Goal: Information Seeking & Learning: Understand process/instructions

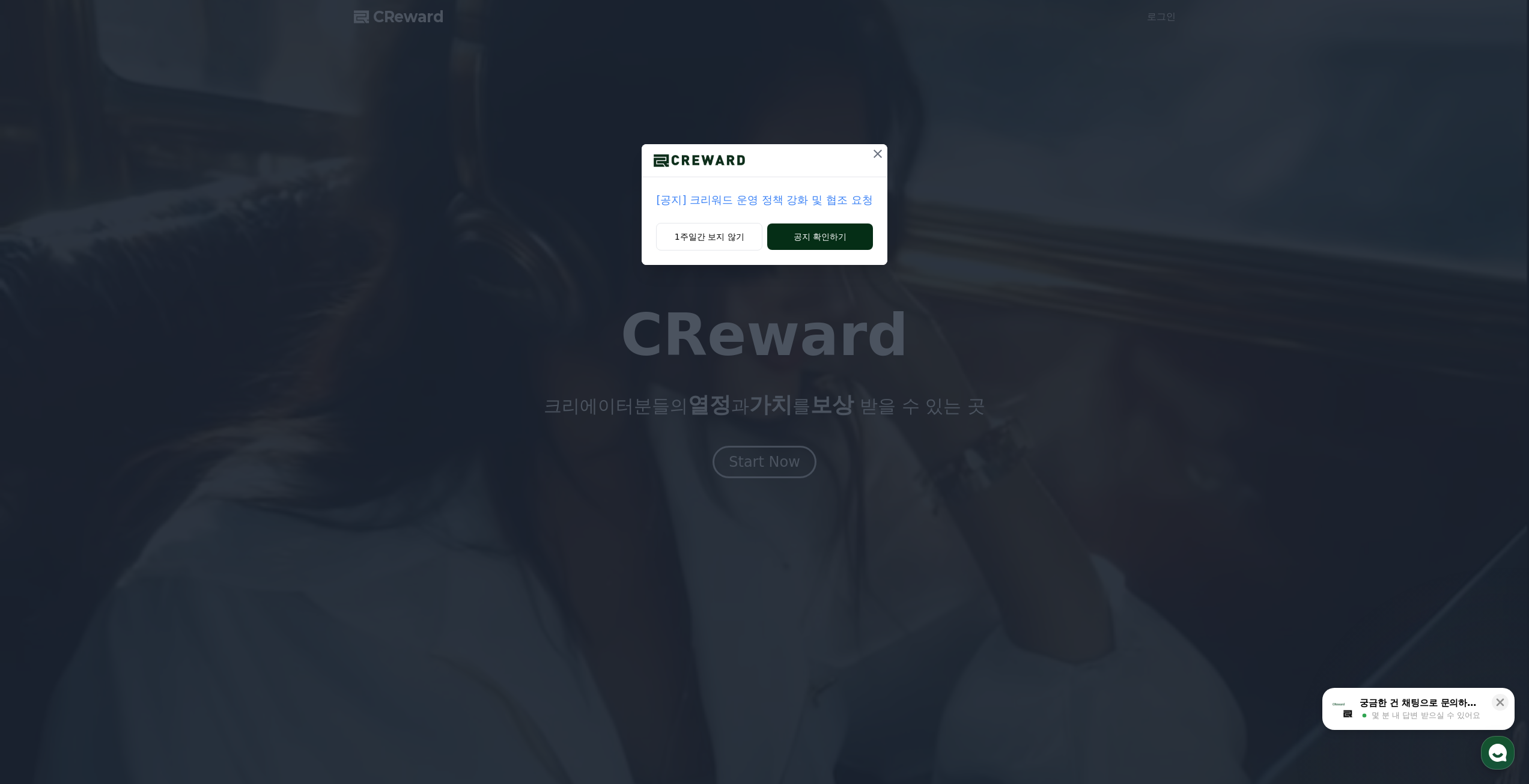
click at [813, 239] on button "공지 확인하기" at bounding box center [820, 236] width 105 height 26
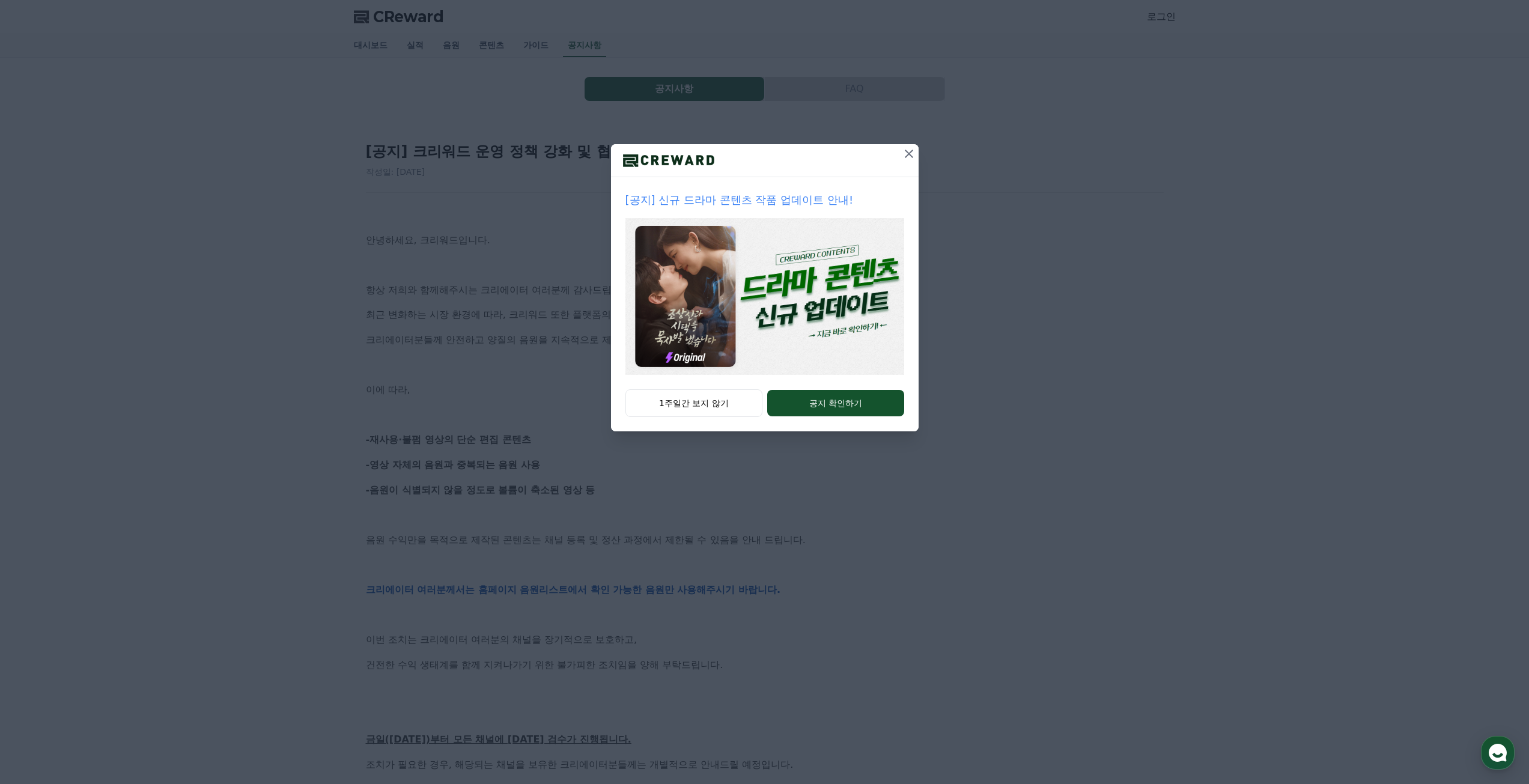
click at [911, 151] on icon at bounding box center [909, 153] width 8 height 8
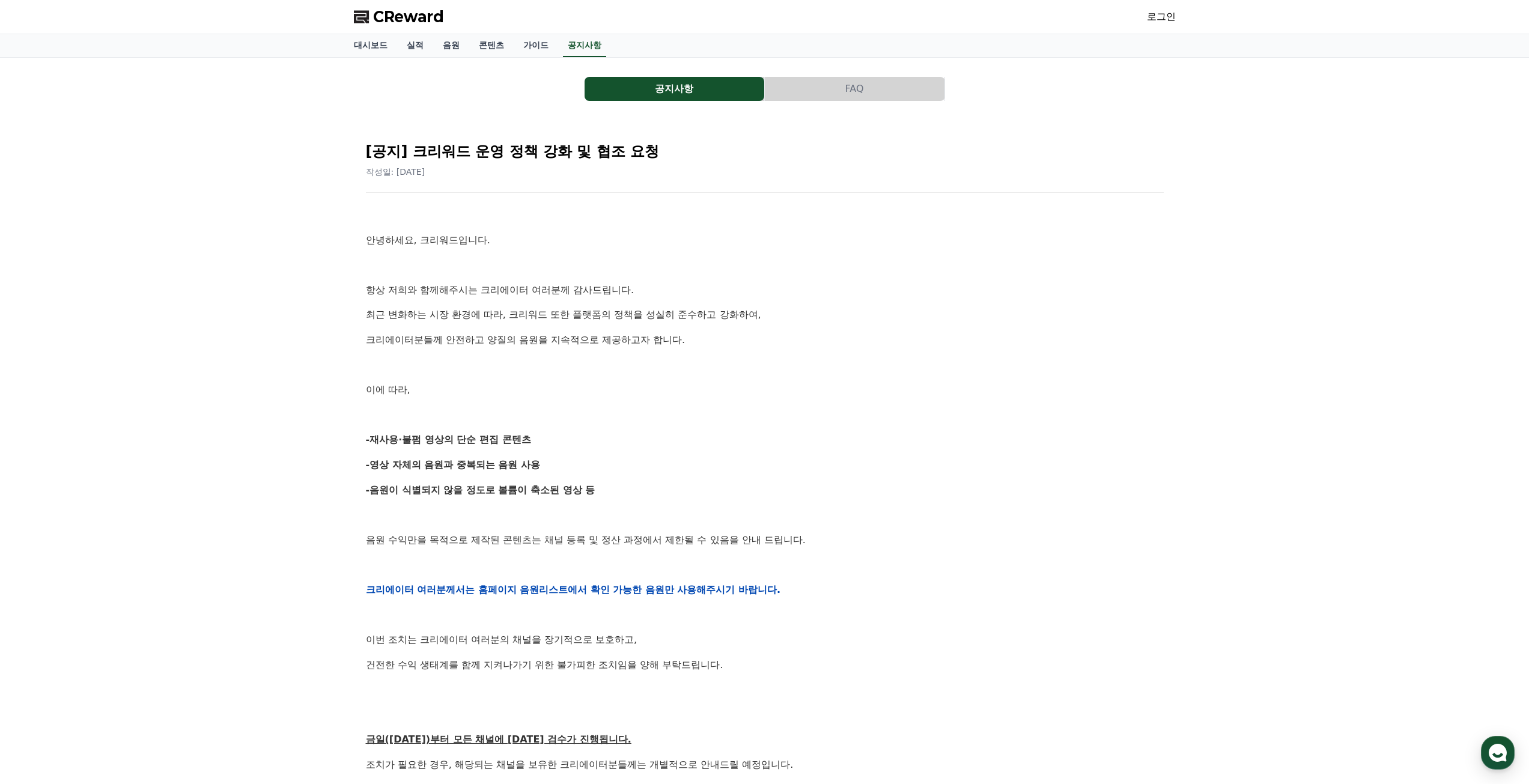
click at [581, 464] on p "-영상 자체의 음원과 중복되는 음원 사용" at bounding box center [765, 465] width 798 height 16
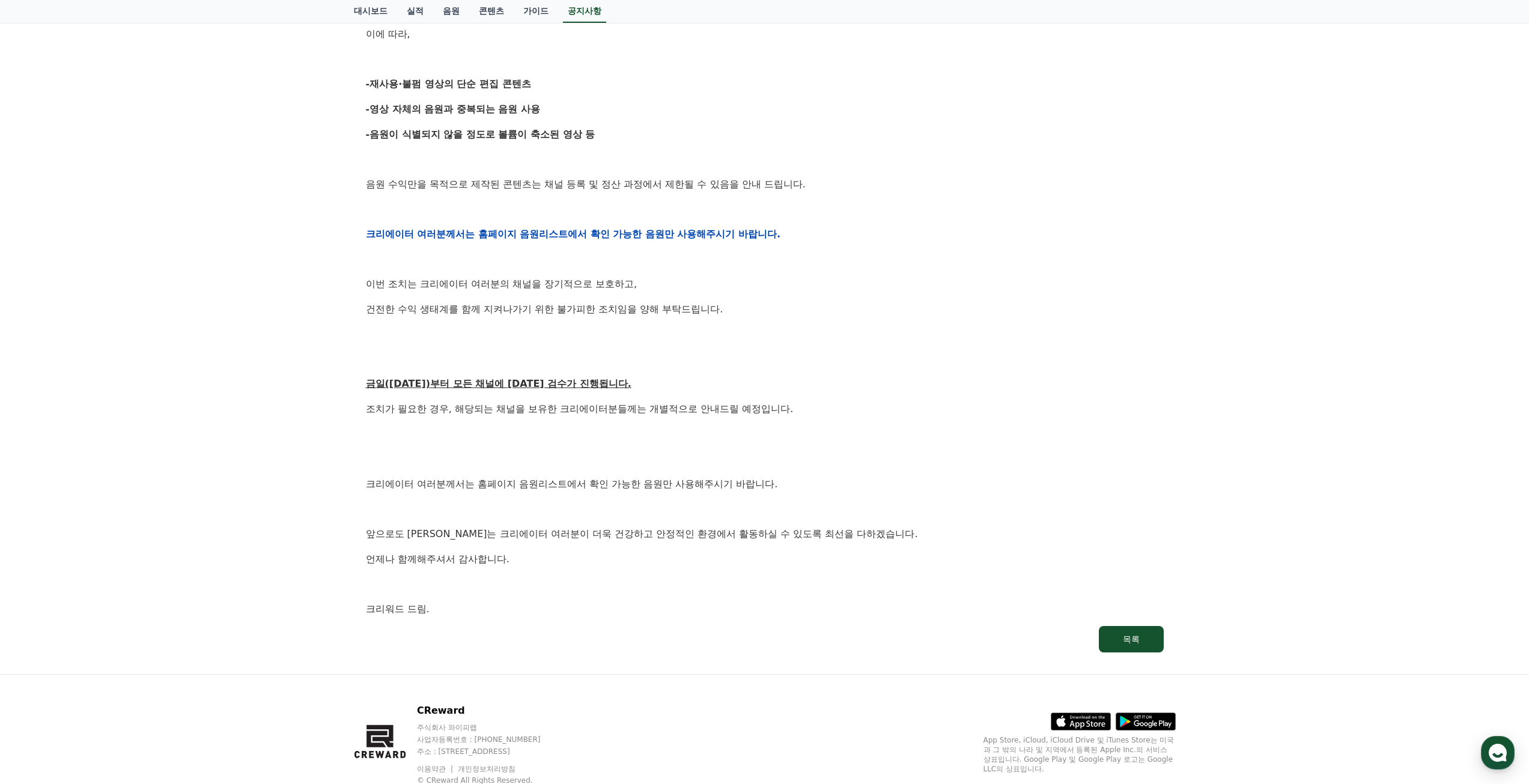
scroll to position [360, 0]
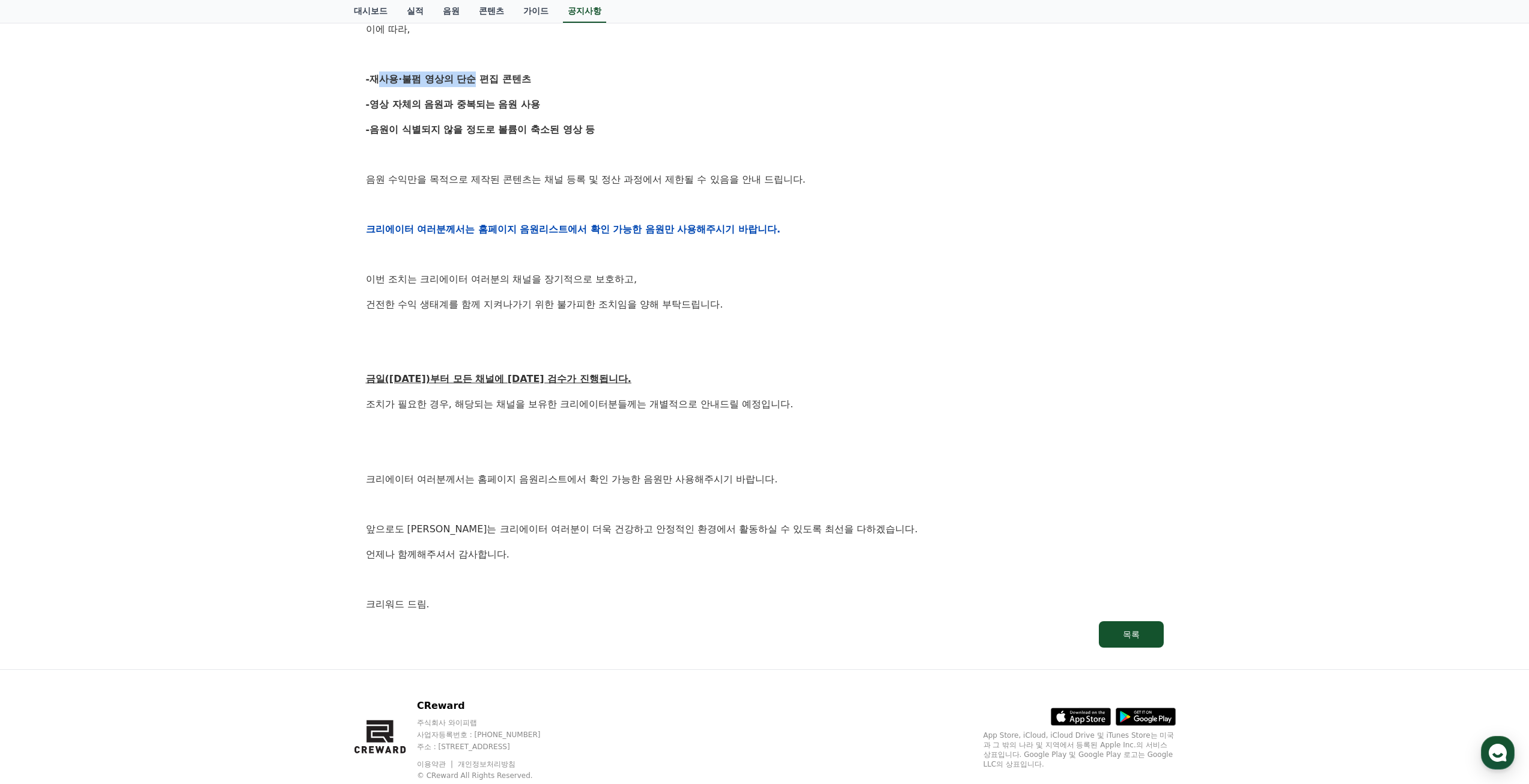
drag, startPoint x: 373, startPoint y: 84, endPoint x: 466, endPoint y: 79, distance: 93.1
click at [466, 79] on strong "-재사용·불펌 영상의 단순 편집 콘텐츠" at bounding box center [448, 79] width 165 height 11
drag, startPoint x: 367, startPoint y: 81, endPoint x: 529, endPoint y: 87, distance: 162.1
click at [529, 87] on div "안녕하세요, 크리워드입니다. 항상 저희와 함께해주시는 크리에이터 여러분께 감사드립니다. 최근 변화하는 시장 환경에 따라, 크리워드 또한 플랫폼…" at bounding box center [765, 229] width 798 height 765
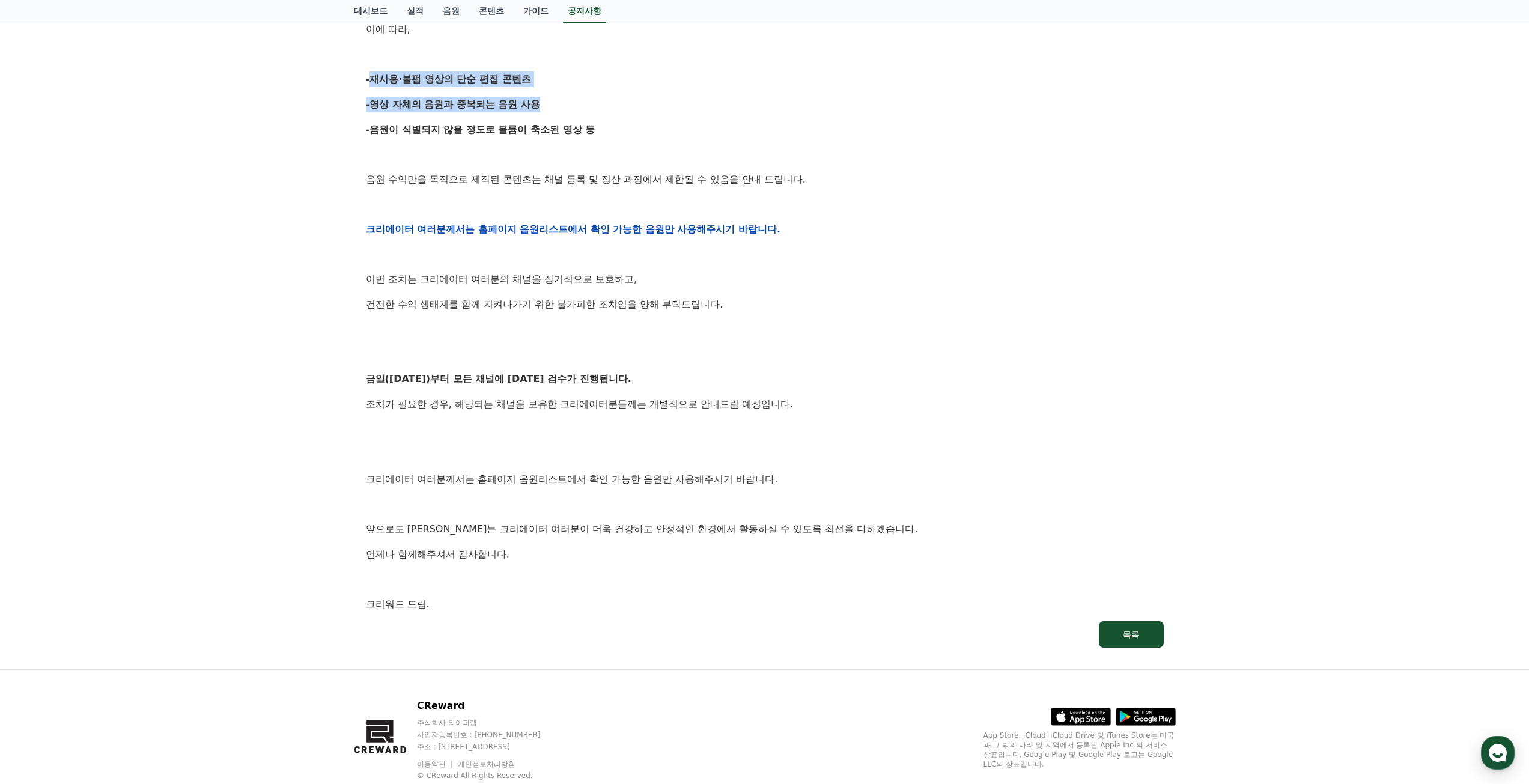
click at [529, 87] on div "안녕하세요, 크리워드입니다. 항상 저희와 함께해주시는 크리에이터 여러분께 감사드립니다. 최근 변화하는 시장 환경에 따라, 크리워드 또한 플랫폼…" at bounding box center [765, 229] width 798 height 765
drag, startPoint x: 540, startPoint y: 76, endPoint x: 367, endPoint y: 77, distance: 173.0
click at [367, 77] on p "-재사용·불펌 영상의 단순 편집 콘텐츠" at bounding box center [765, 79] width 798 height 16
click at [367, 77] on strong "-재사용·불펌 영상의 단순 편집 콘텐츠" at bounding box center [448, 79] width 165 height 11
drag, startPoint x: 366, startPoint y: 78, endPoint x: 535, endPoint y: 86, distance: 169.2
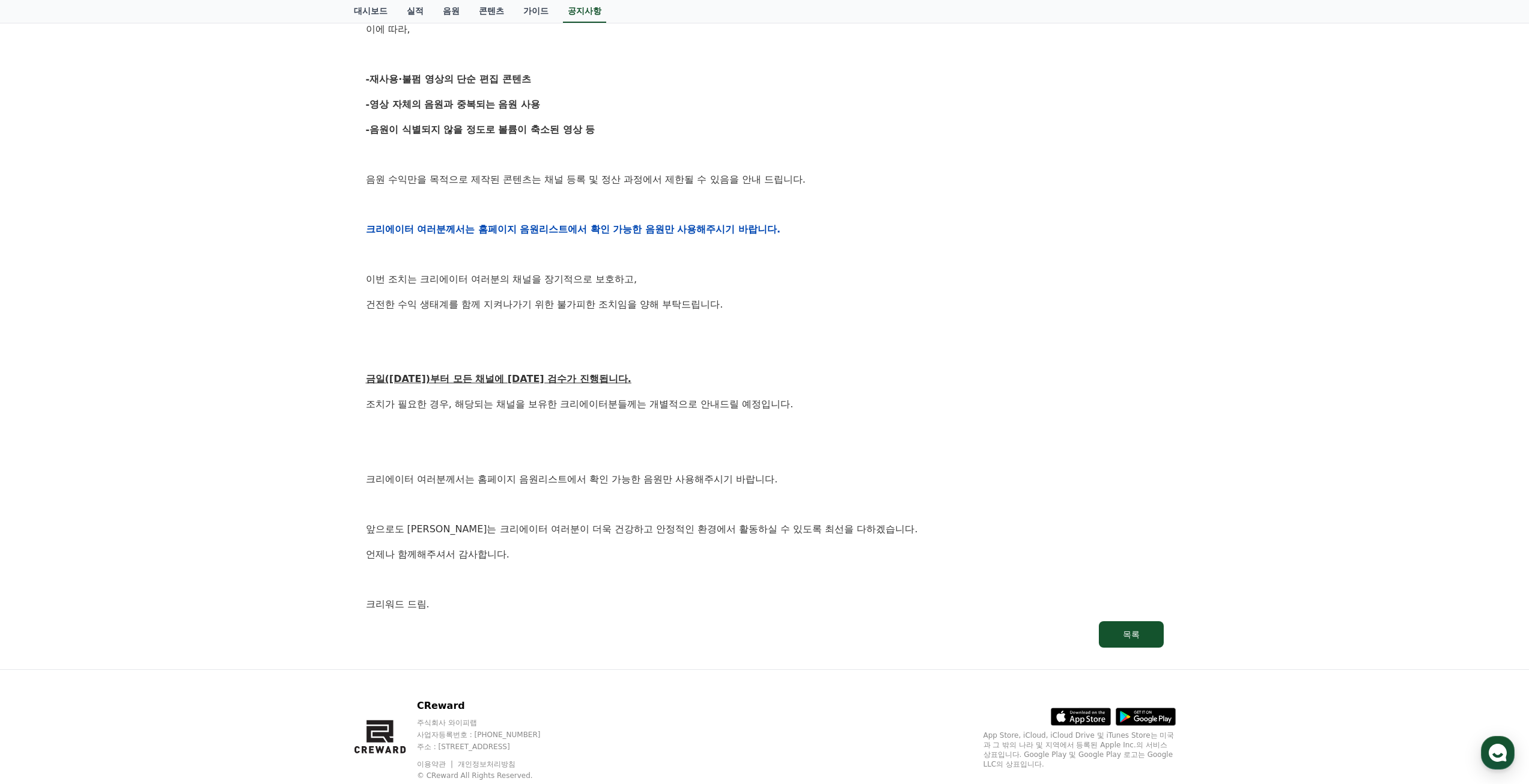
click at [535, 86] on p "-재사용·불펌 영상의 단순 편집 콘텐츠" at bounding box center [765, 79] width 798 height 16
drag, startPoint x: 540, startPoint y: 82, endPoint x: 371, endPoint y: 74, distance: 169.2
click at [371, 74] on p "-재사용·불펌 영상의 단순 편집 콘텐츠" at bounding box center [765, 79] width 798 height 16
click at [371, 74] on strong "-재사용·불펌 영상의 단순 편집 콘텐츠" at bounding box center [448, 79] width 165 height 11
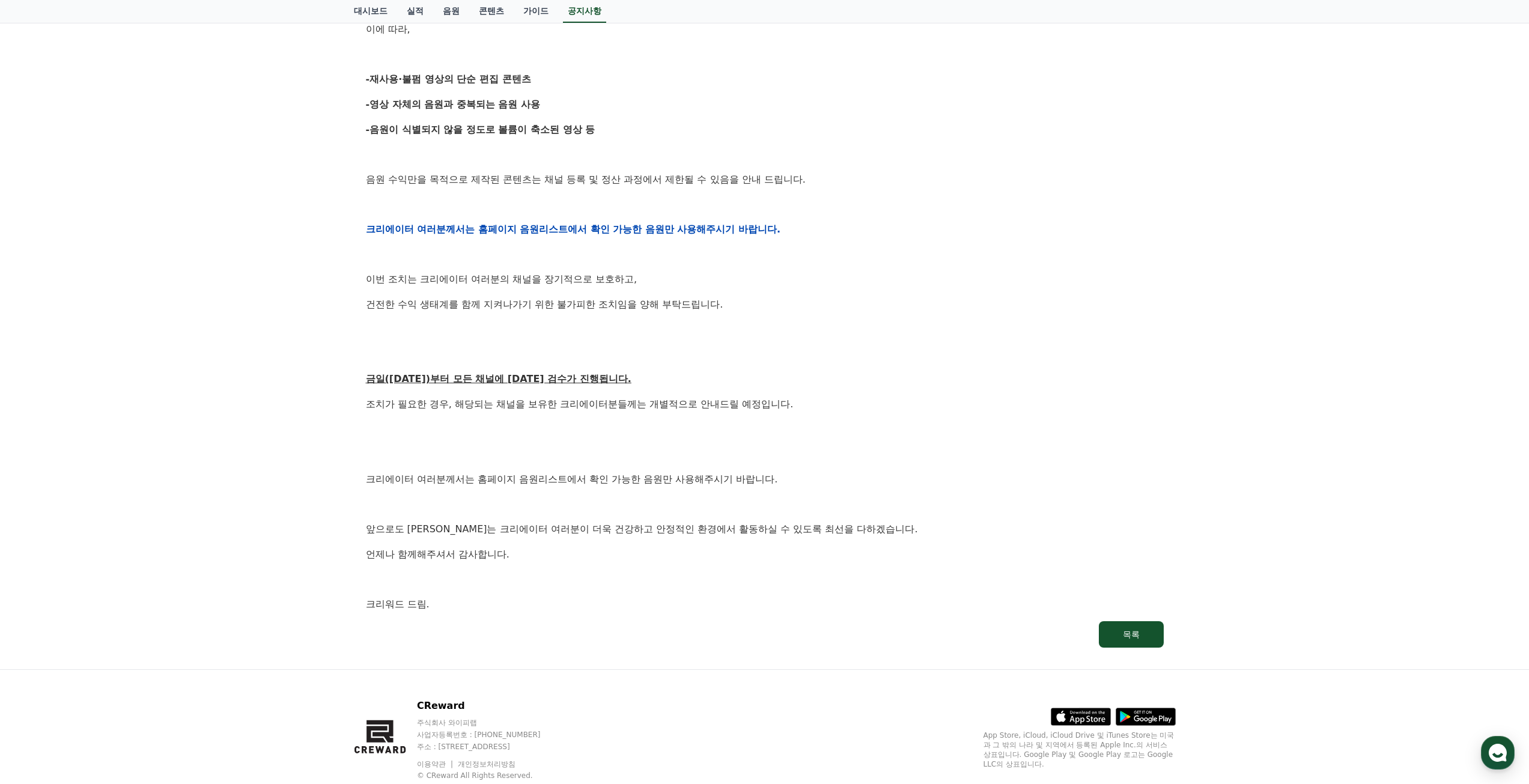
drag, startPoint x: 372, startPoint y: 81, endPoint x: 545, endPoint y: 79, distance: 173.0
click at [545, 79] on p "-재사용·불펌 영상의 단순 편집 콘텐츠" at bounding box center [765, 79] width 798 height 16
click at [546, 79] on p "-재사용·불펌 영상의 단순 편집 콘텐츠" at bounding box center [765, 79] width 798 height 16
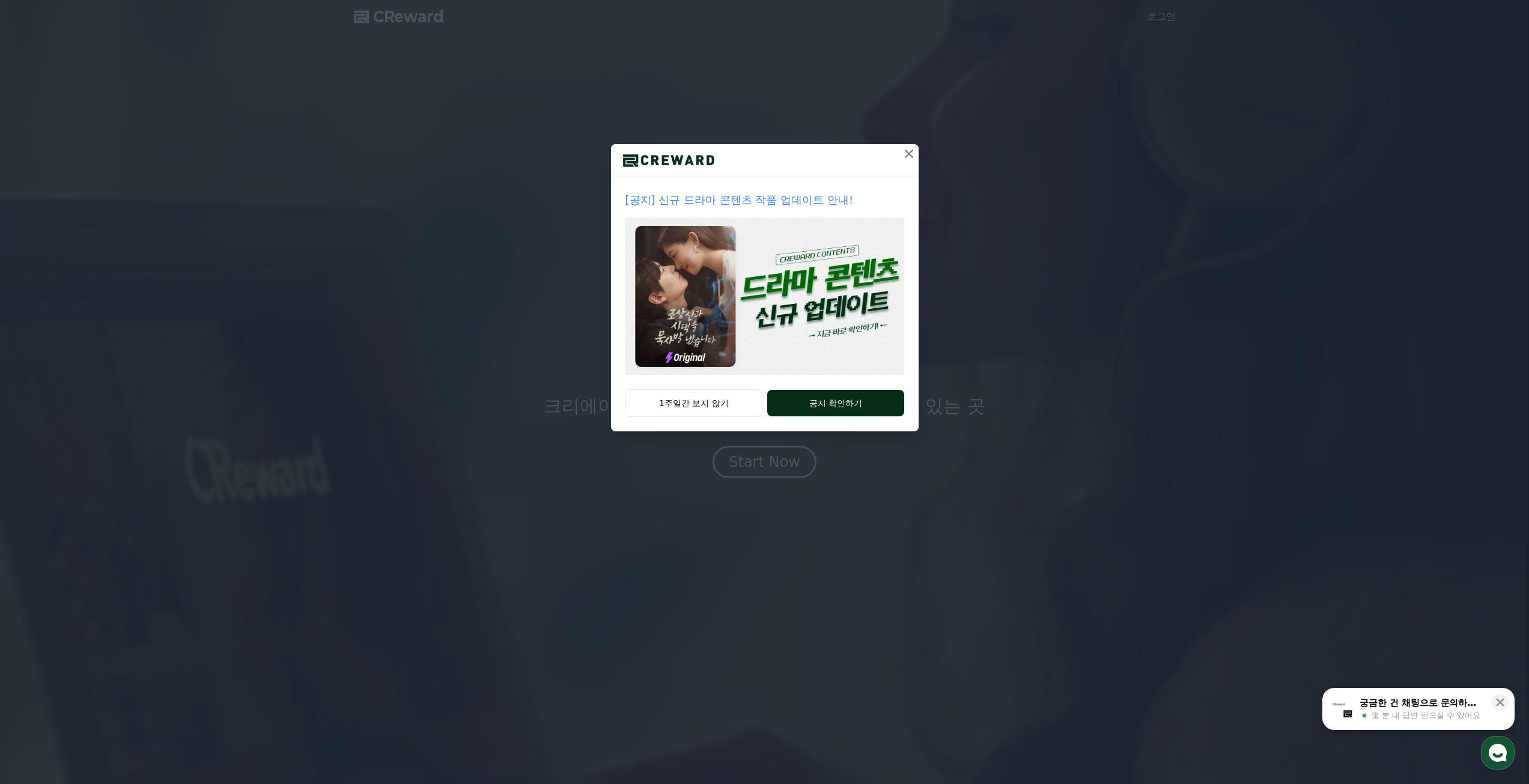
click at [789, 405] on button "공지 확인하기" at bounding box center [835, 403] width 136 height 26
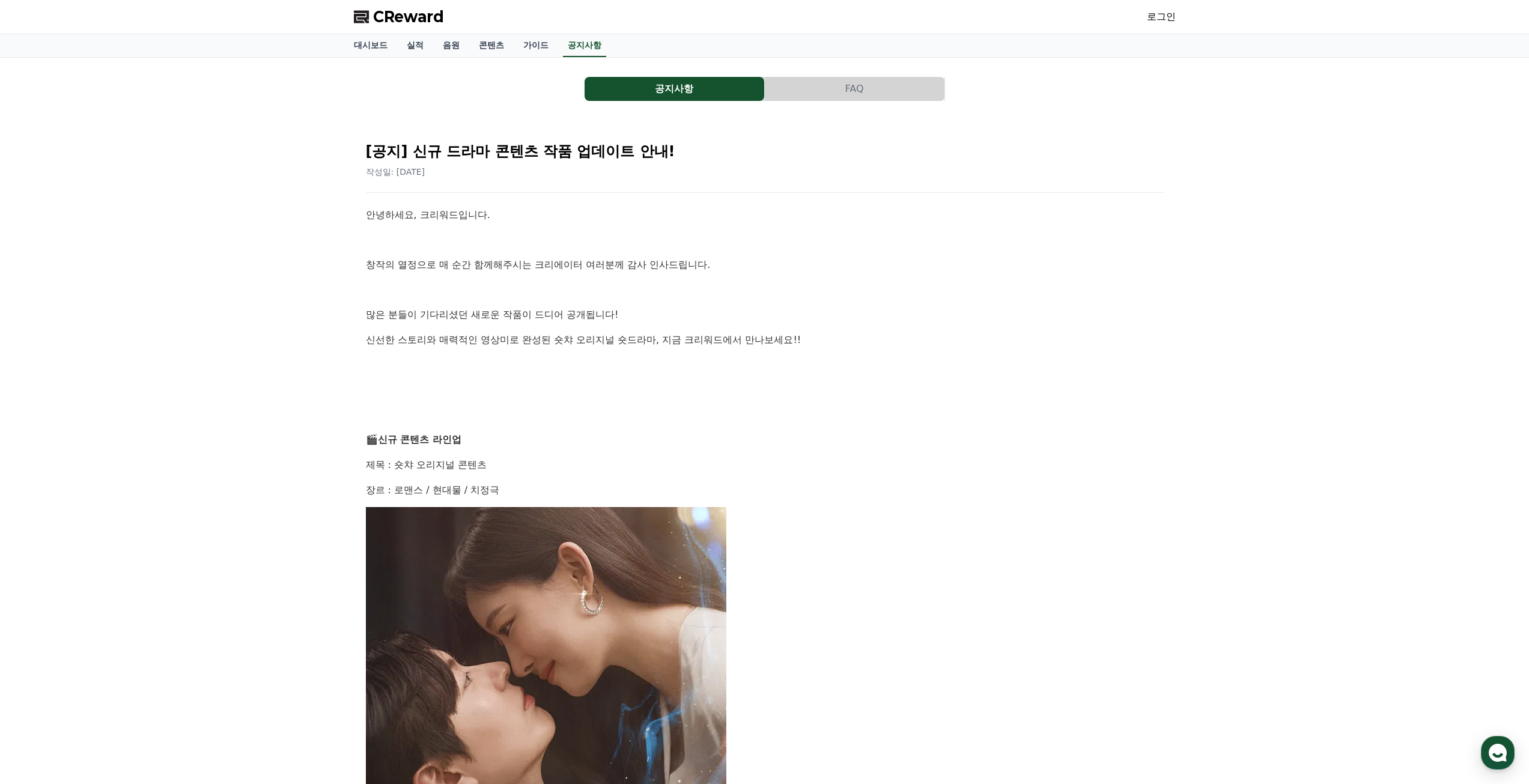
click at [807, 87] on button "FAQ" at bounding box center [854, 89] width 179 height 24
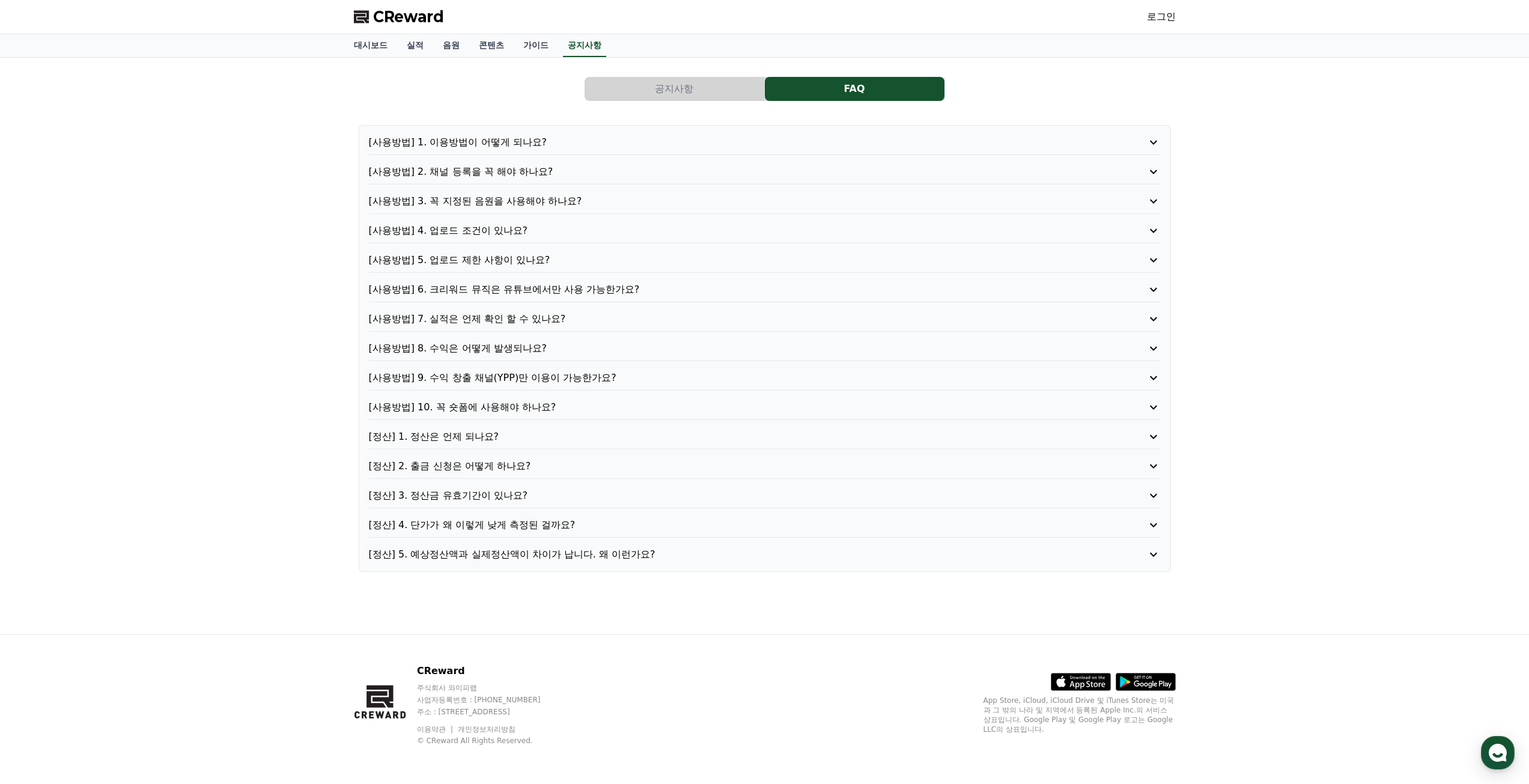
click at [538, 141] on p "[사용방법] 1. 이용방법이 어떻게 되나요?" at bounding box center [733, 142] width 729 height 14
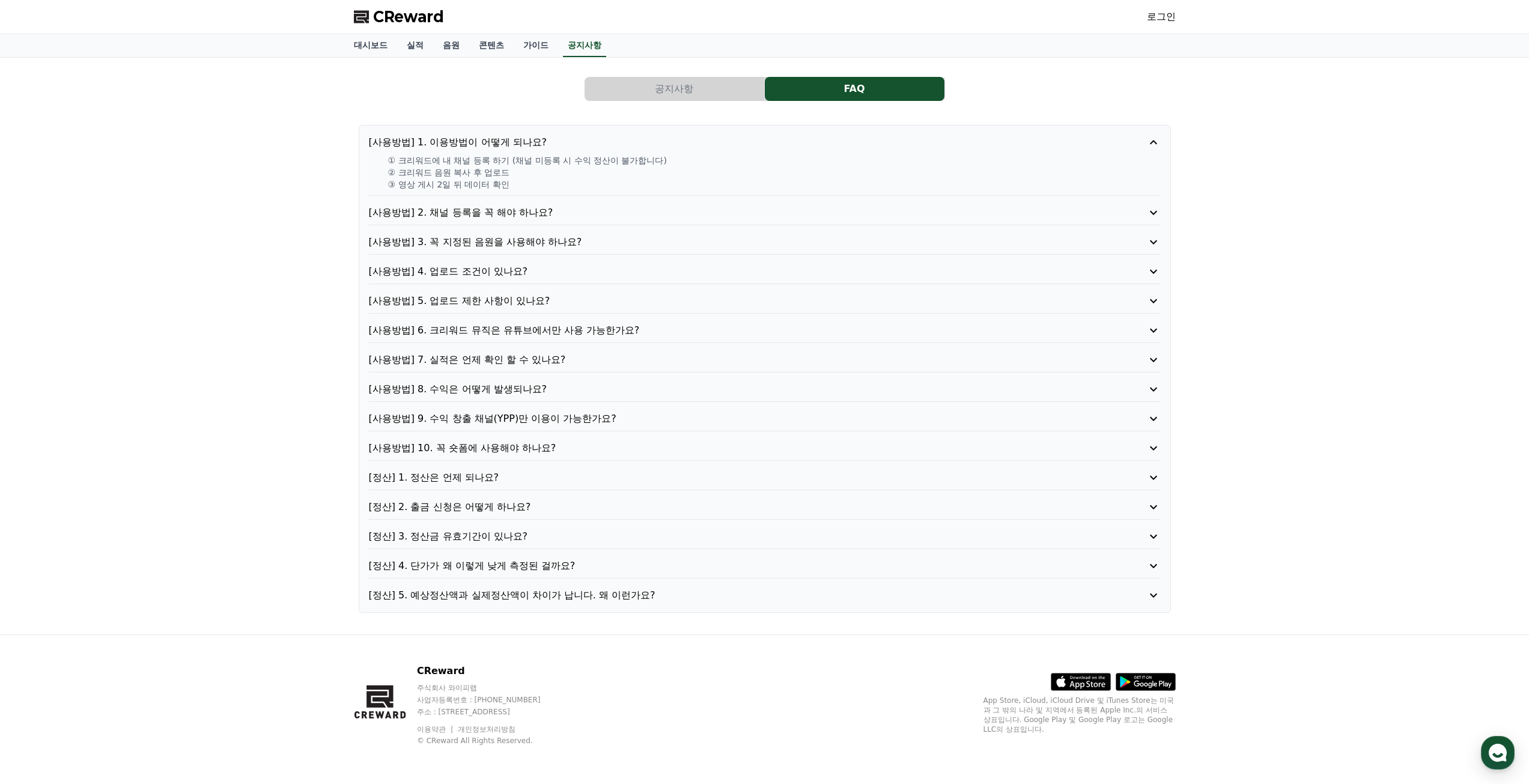
click at [538, 141] on p "[사용방법] 1. 이용방법이 어떻게 되나요?" at bounding box center [733, 142] width 729 height 14
